Goal: Information Seeking & Learning: Find specific fact

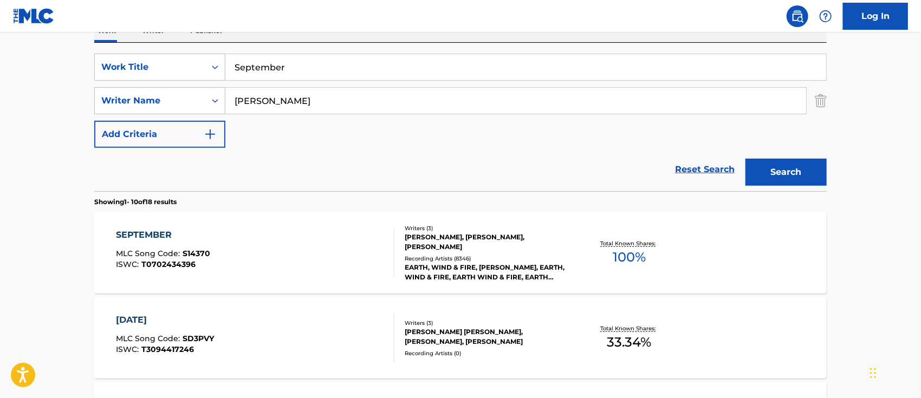
scroll to position [216, 0]
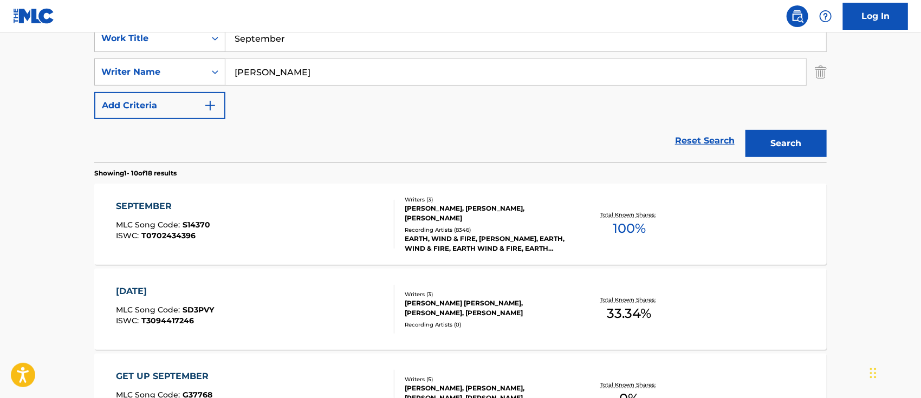
click at [443, 212] on div "[PERSON_NAME], [PERSON_NAME], [PERSON_NAME]" at bounding box center [487, 214] width 164 height 20
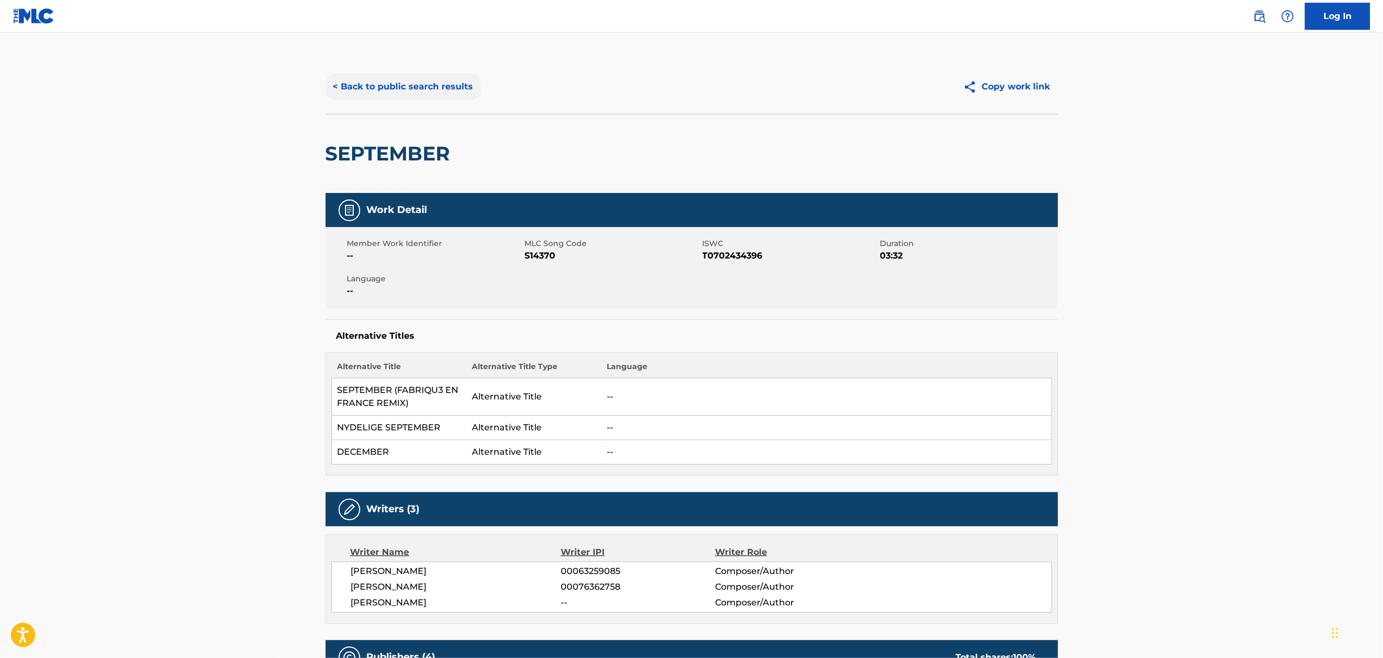
click at [384, 86] on button "< Back to public search results" at bounding box center [403, 86] width 155 height 27
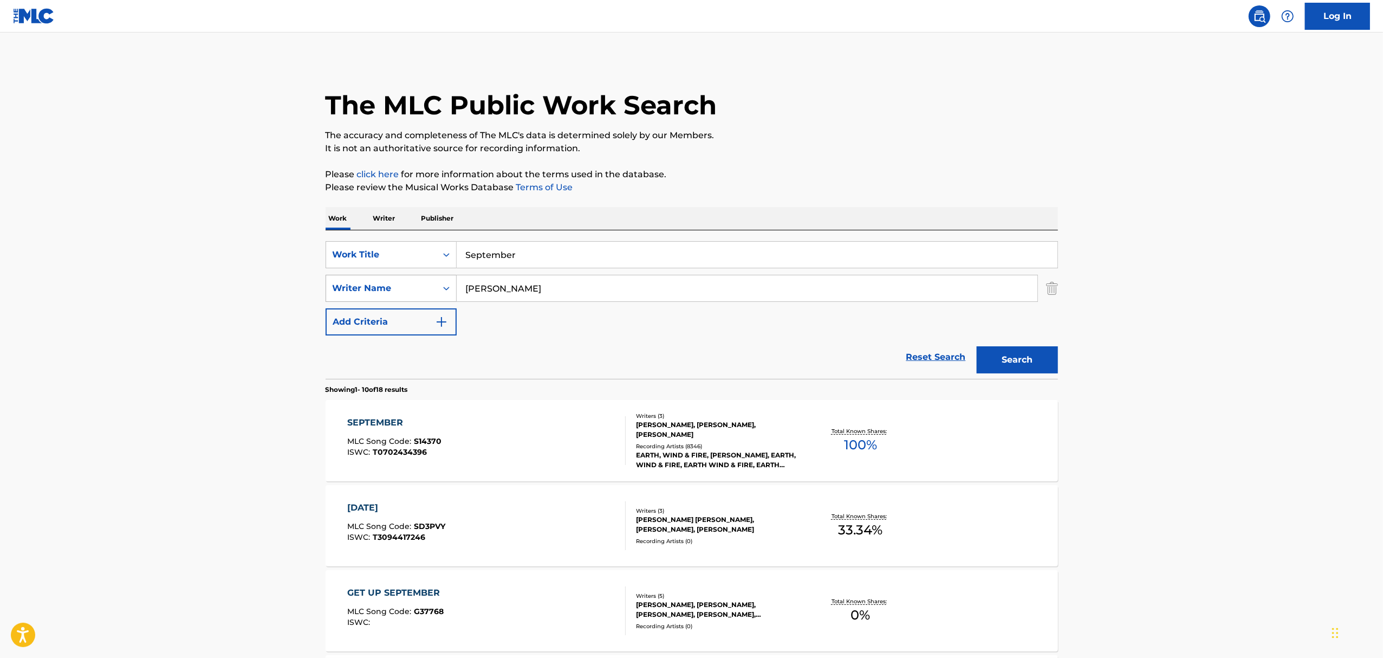
drag, startPoint x: 514, startPoint y: 285, endPoint x: 382, endPoint y: 287, distance: 131.1
click at [382, 287] on div "SearchWithCriteria71604442-84f5-4dc2-9b56-ba95a355daa6 Writer Name [PERSON_NAME]" at bounding box center [692, 288] width 732 height 27
click at [920, 107] on main "The MLC Public Work Search The accuracy and completeness of The MLC's data is d…" at bounding box center [691, 670] width 1383 height 1275
